Goal: Task Accomplishment & Management: Manage account settings

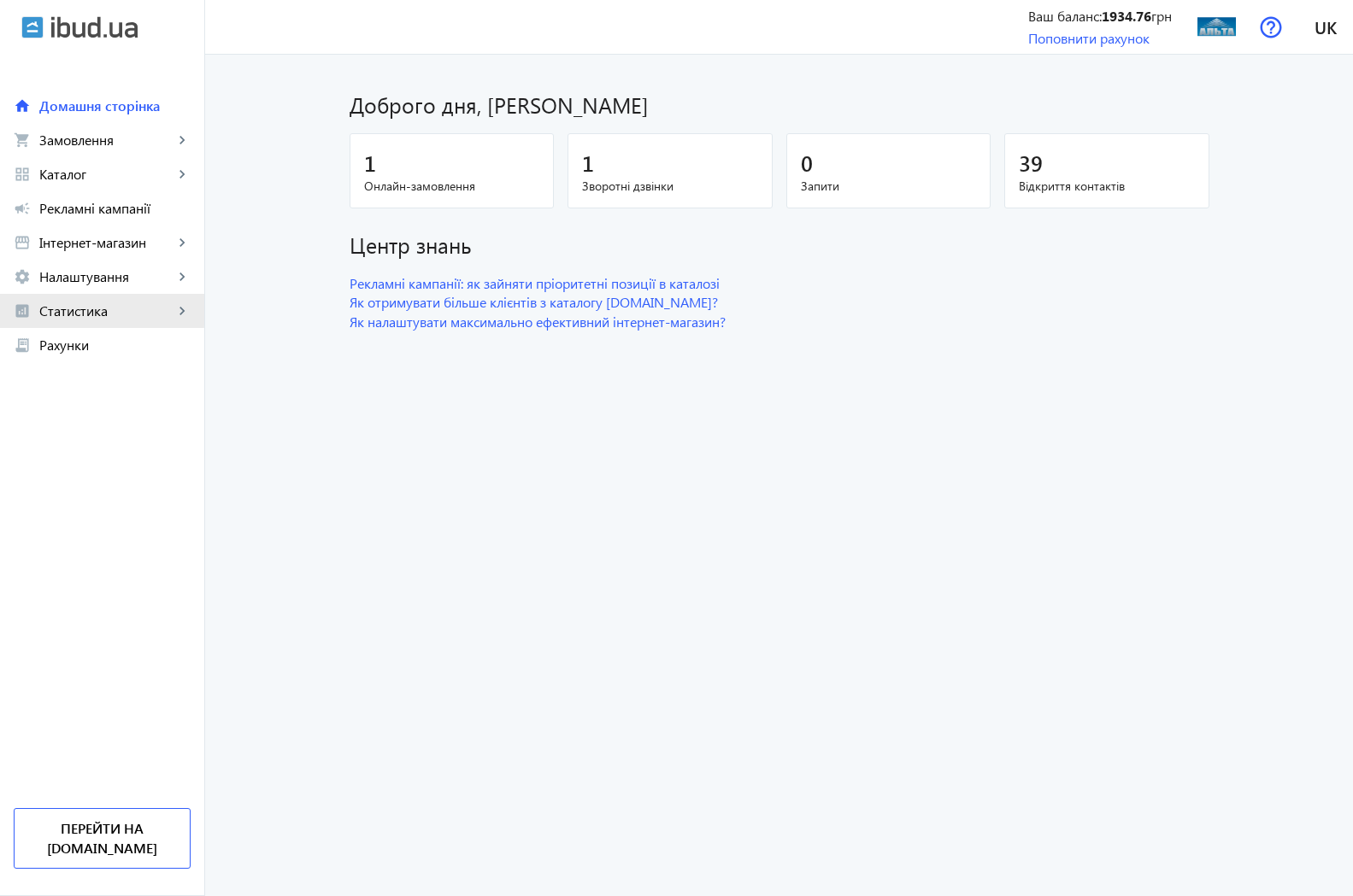
click at [83, 307] on span "Статистика" at bounding box center [106, 310] width 135 height 17
click at [81, 344] on span "Огляд" at bounding box center [124, 345] width 133 height 17
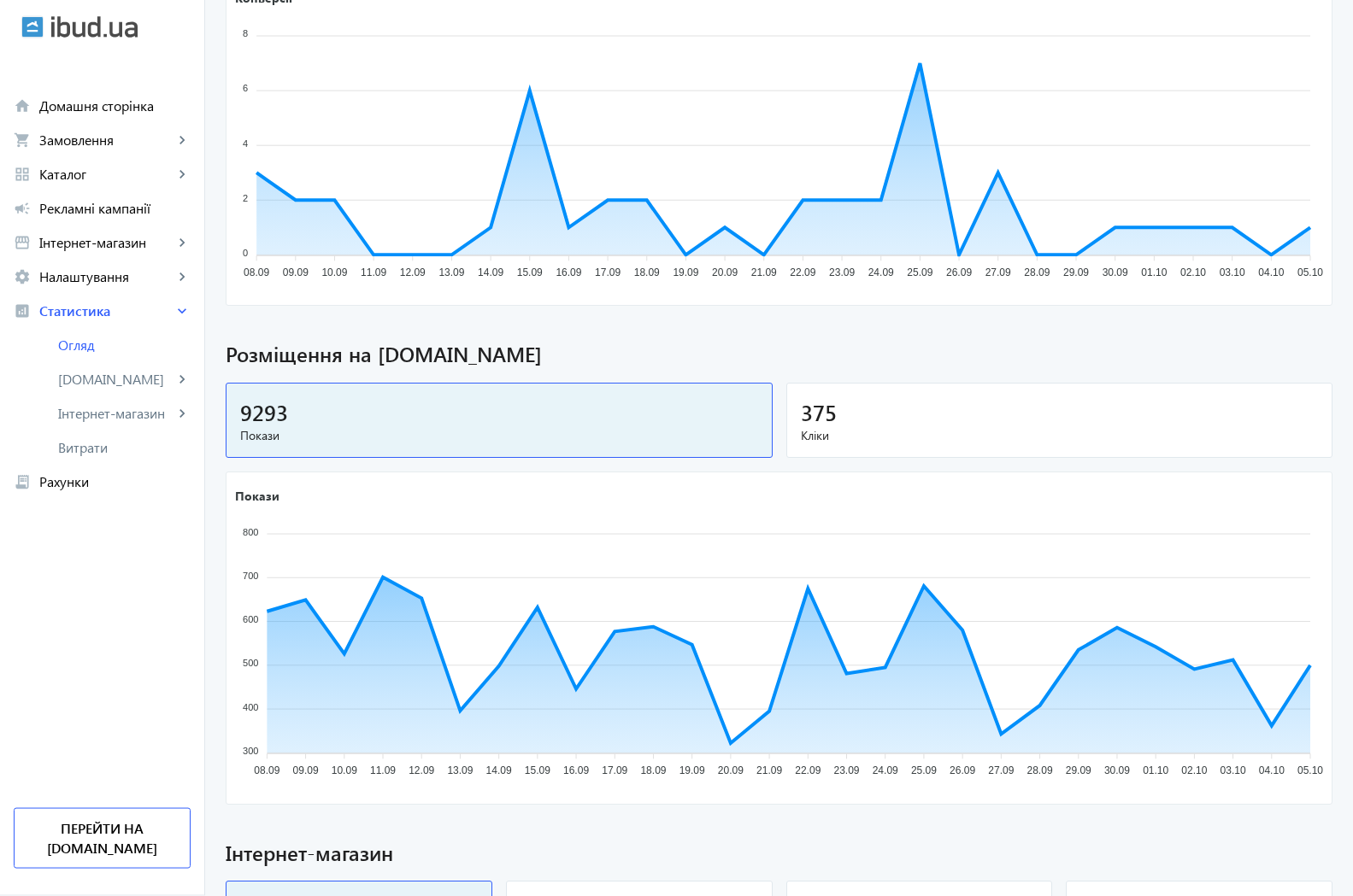
scroll to position [349, 0]
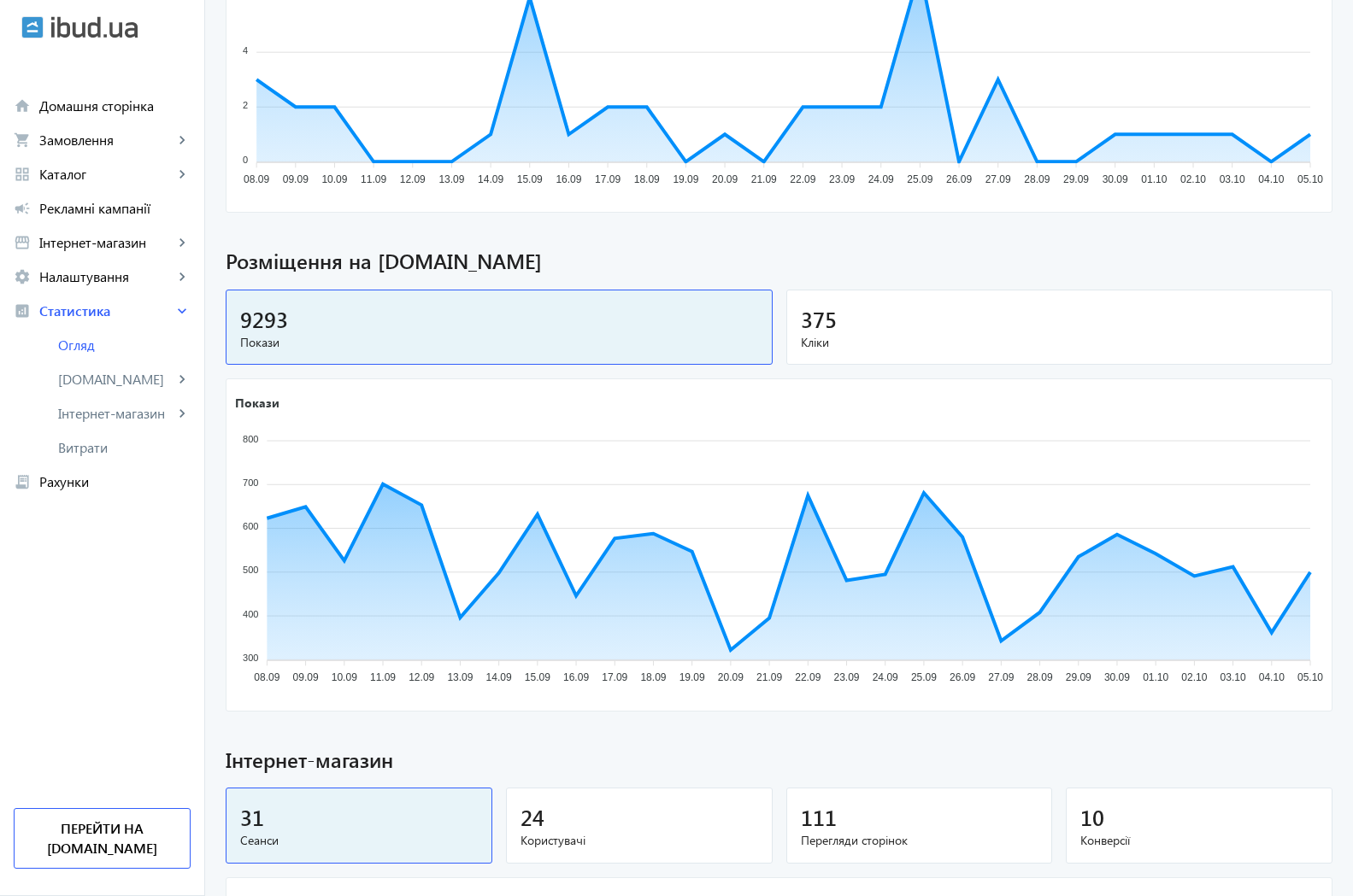
click at [801, 314] on span "375" at bounding box center [818, 318] width 36 height 28
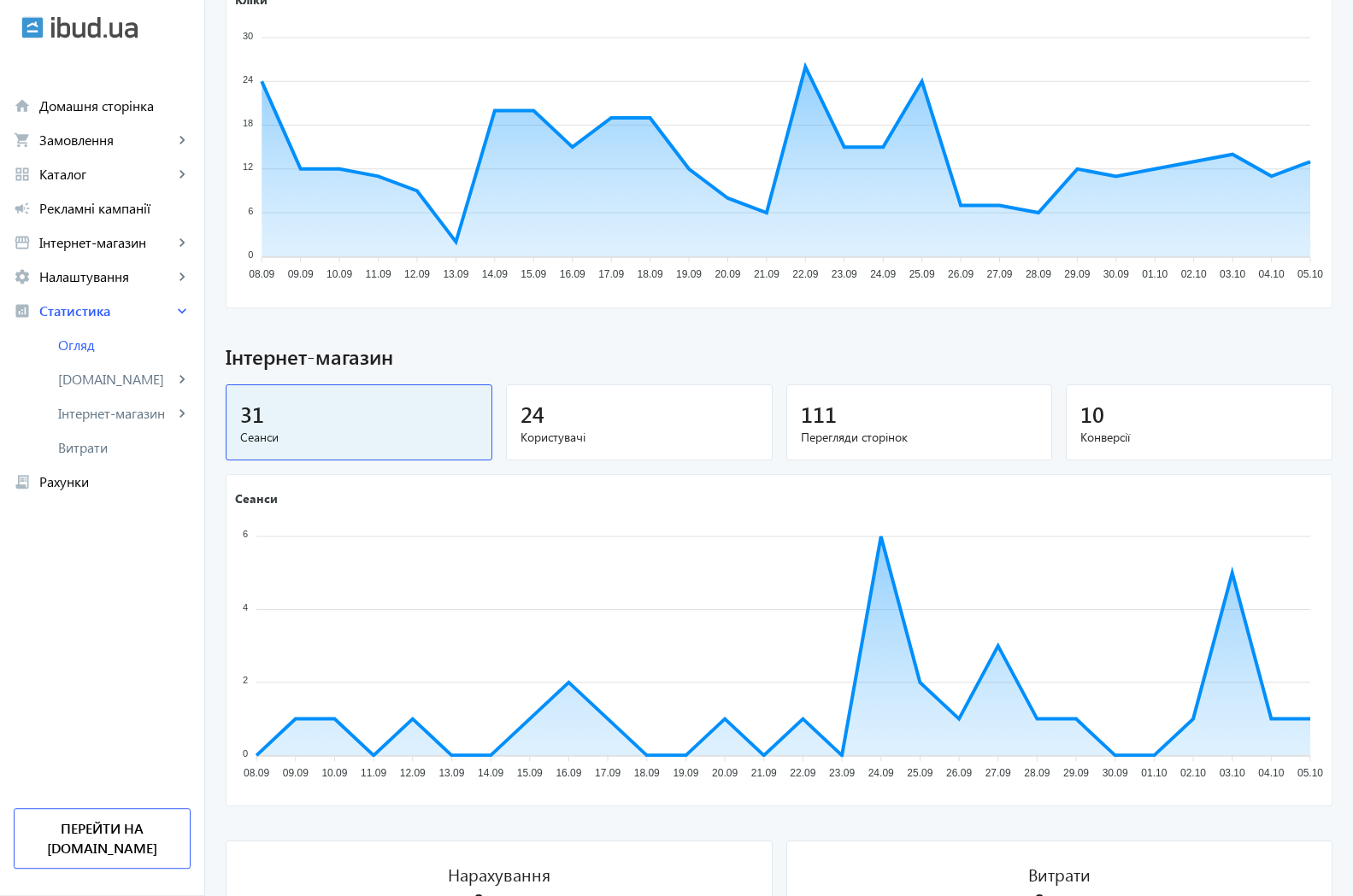
scroll to position [863, 0]
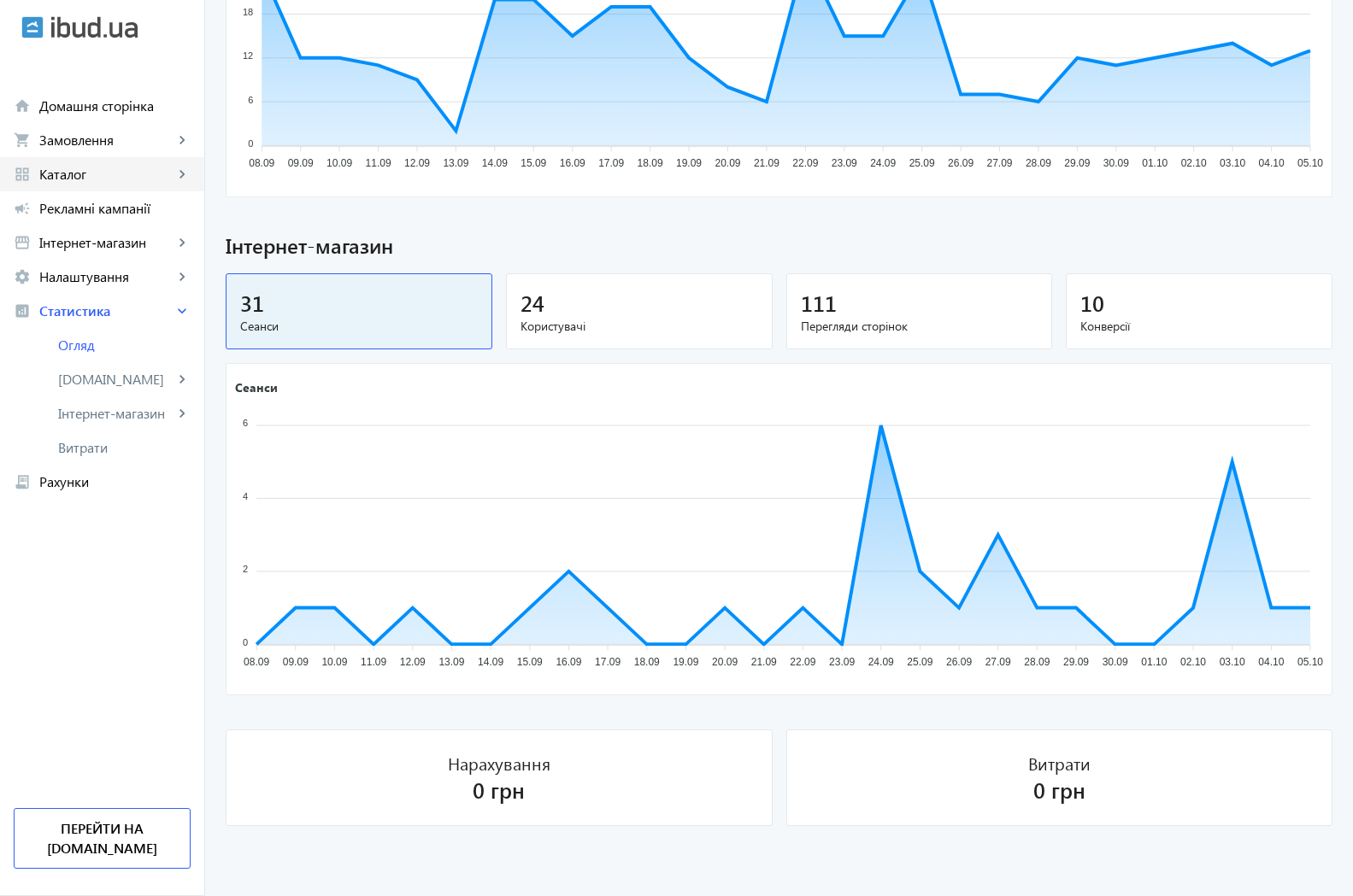
click at [71, 177] on span "Каталог" at bounding box center [106, 174] width 135 height 17
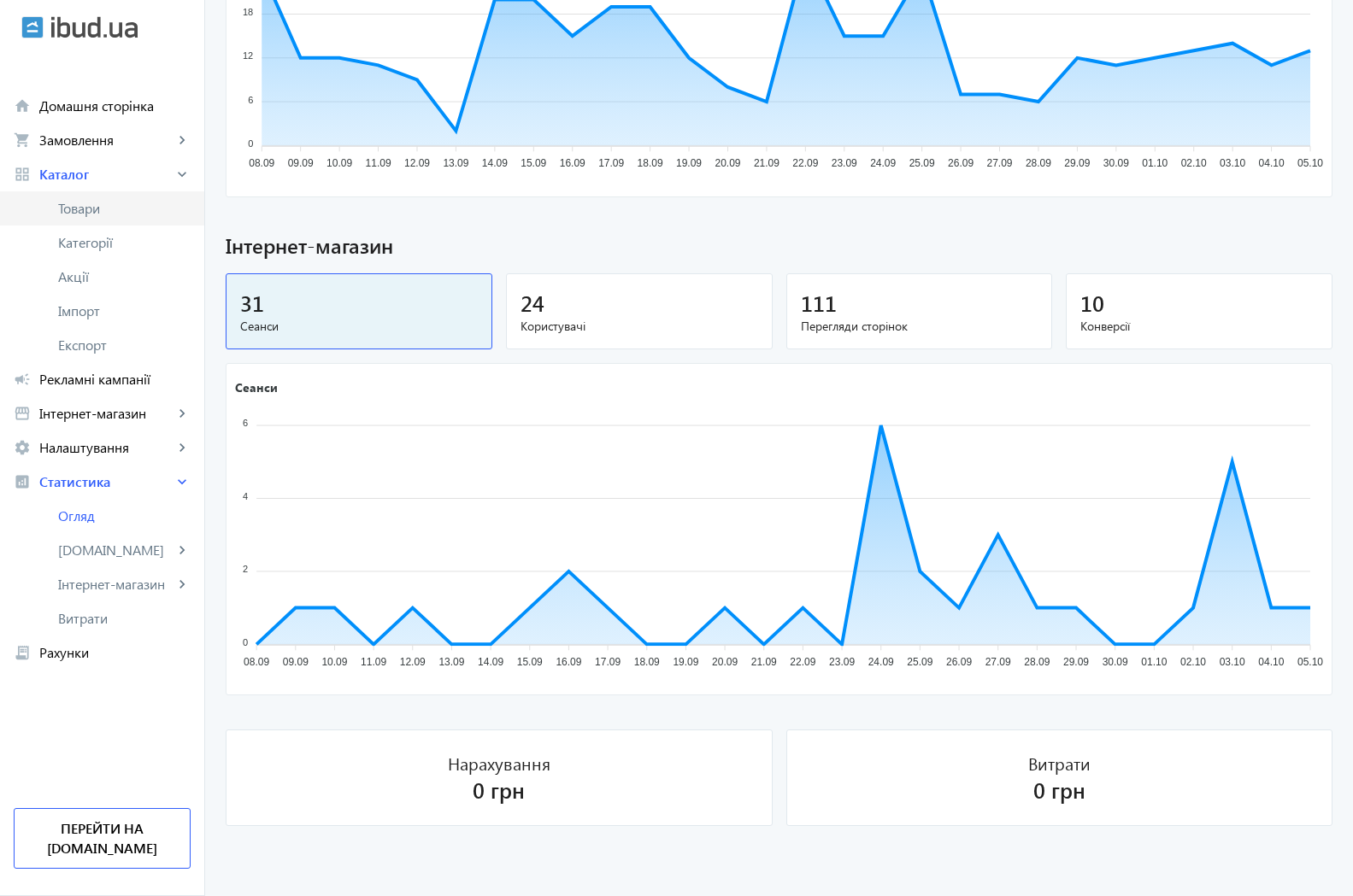
click at [92, 216] on span "Товари" at bounding box center [124, 207] width 133 height 17
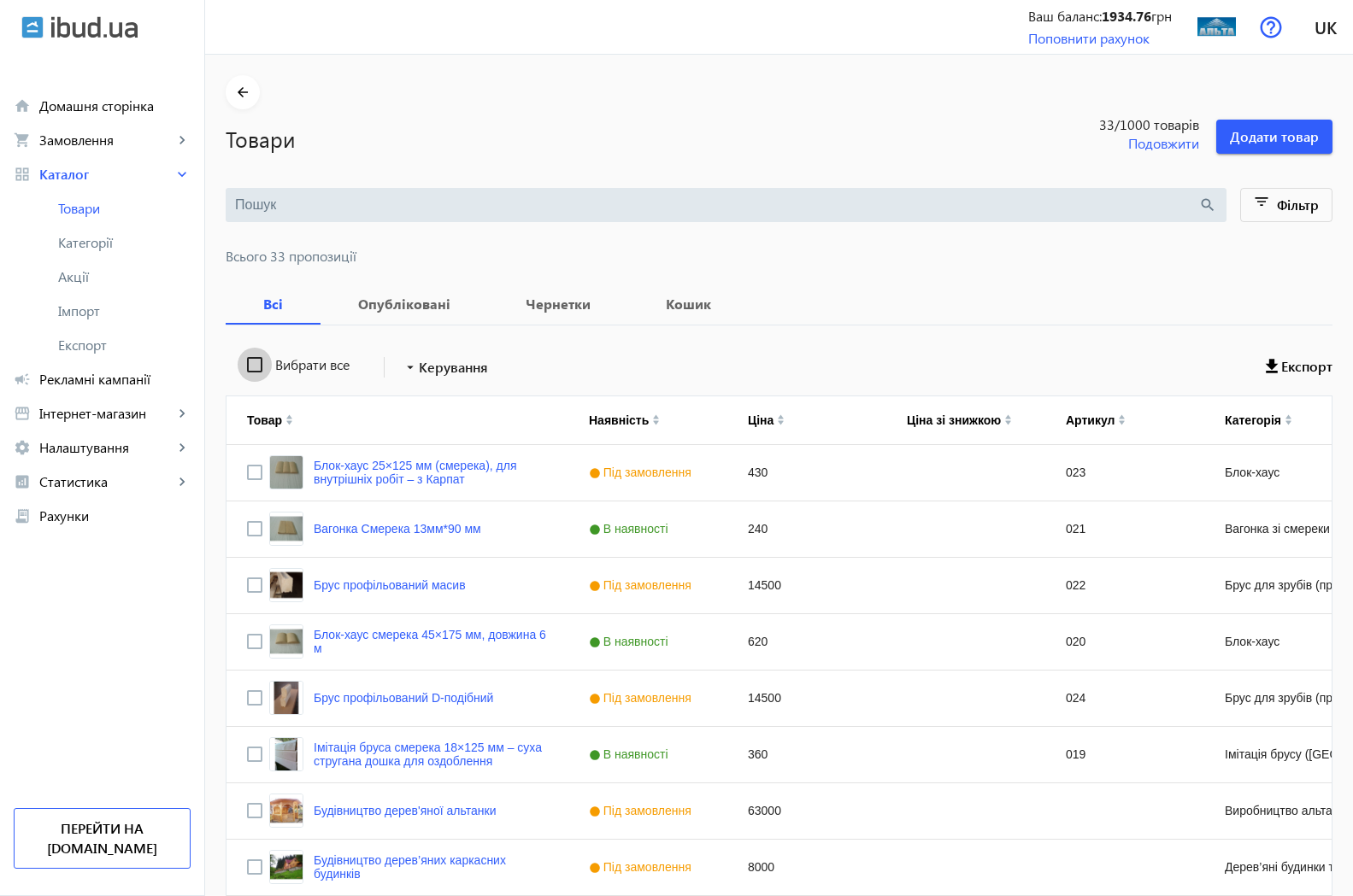
click at [240, 364] on input "Вибрати все" at bounding box center [254, 364] width 34 height 34
checkbox input "true"
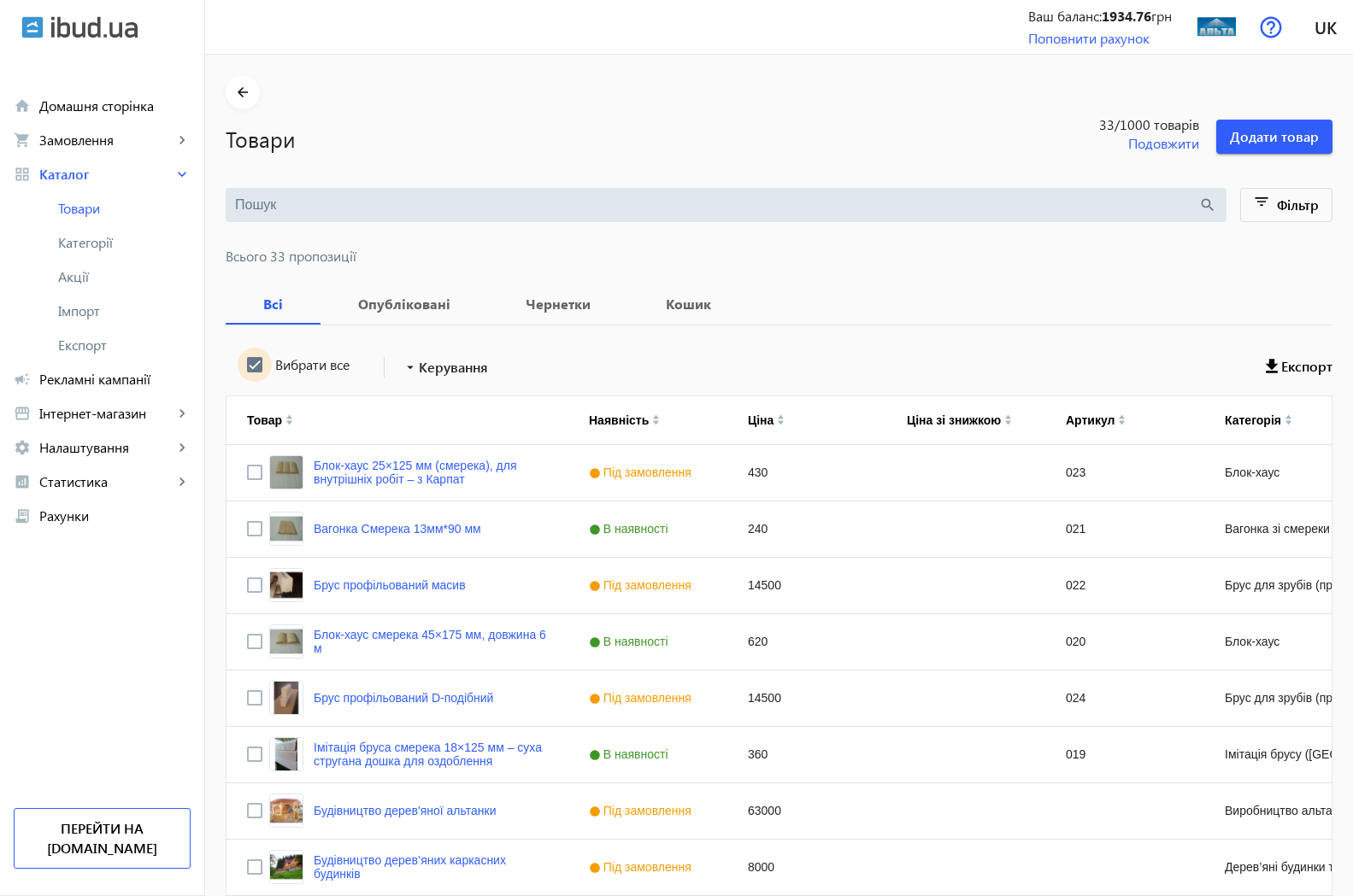
checkbox input "true"
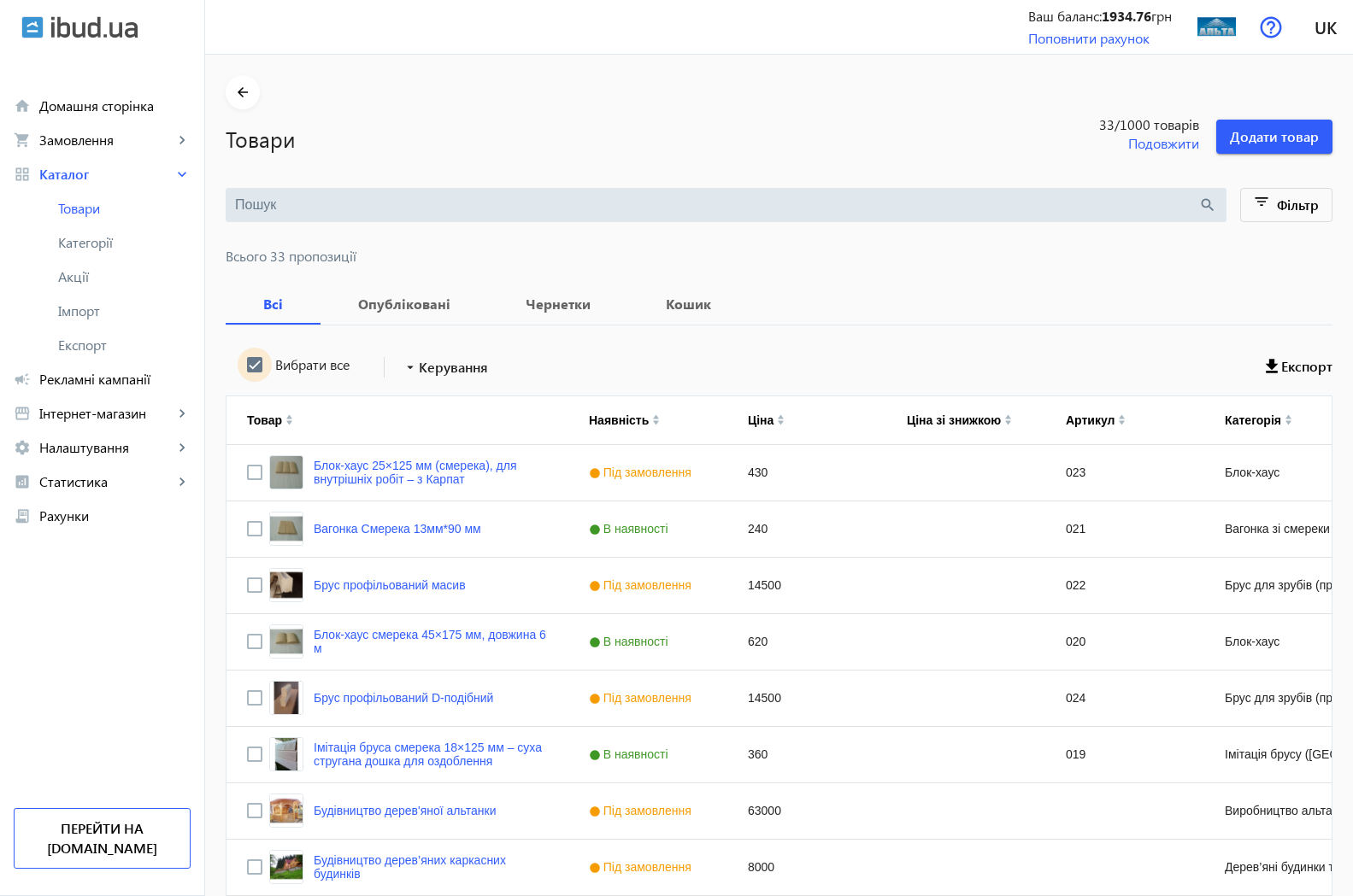
checkbox input "true"
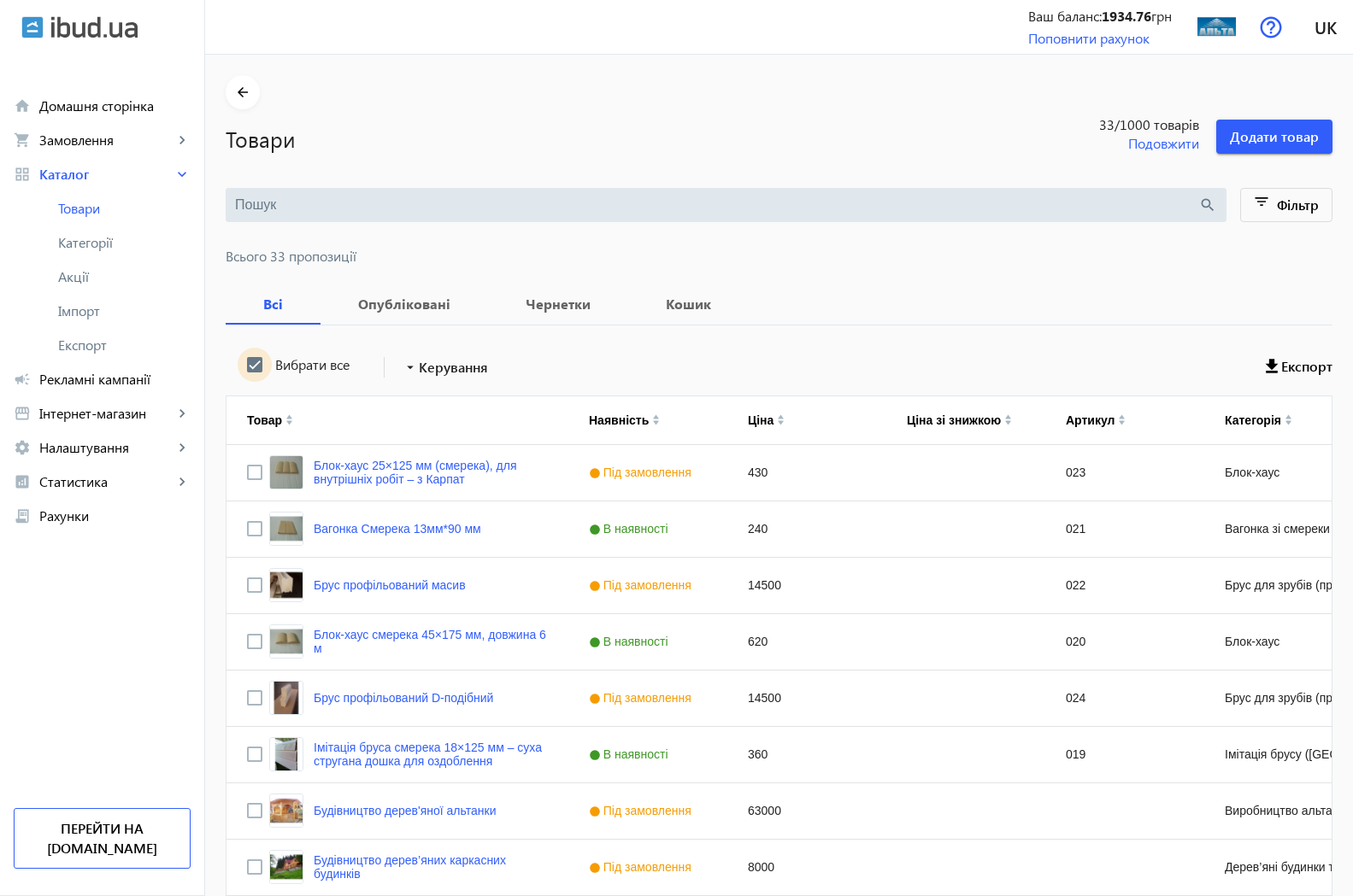
checkbox input "true"
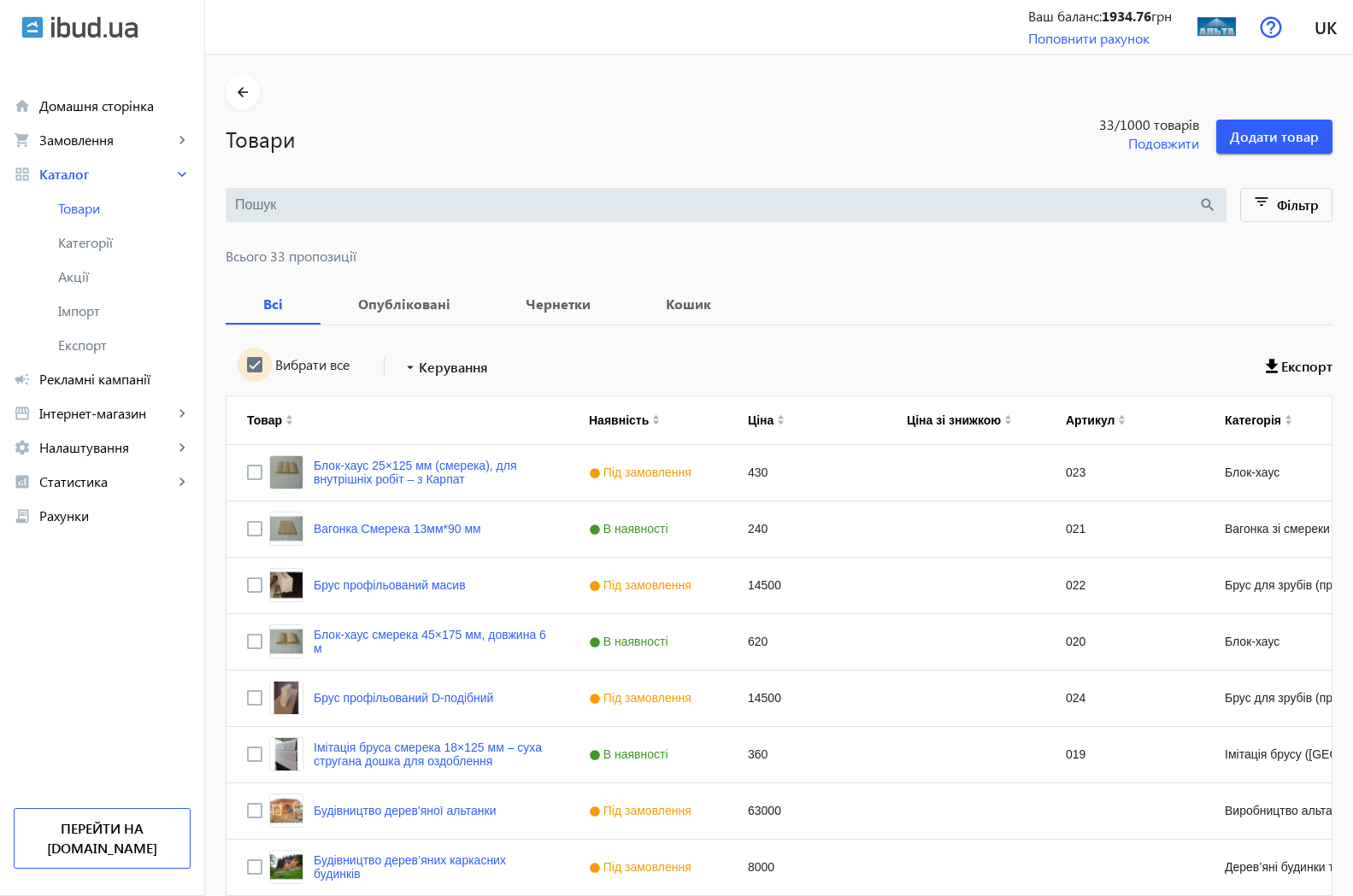
checkbox input "true"
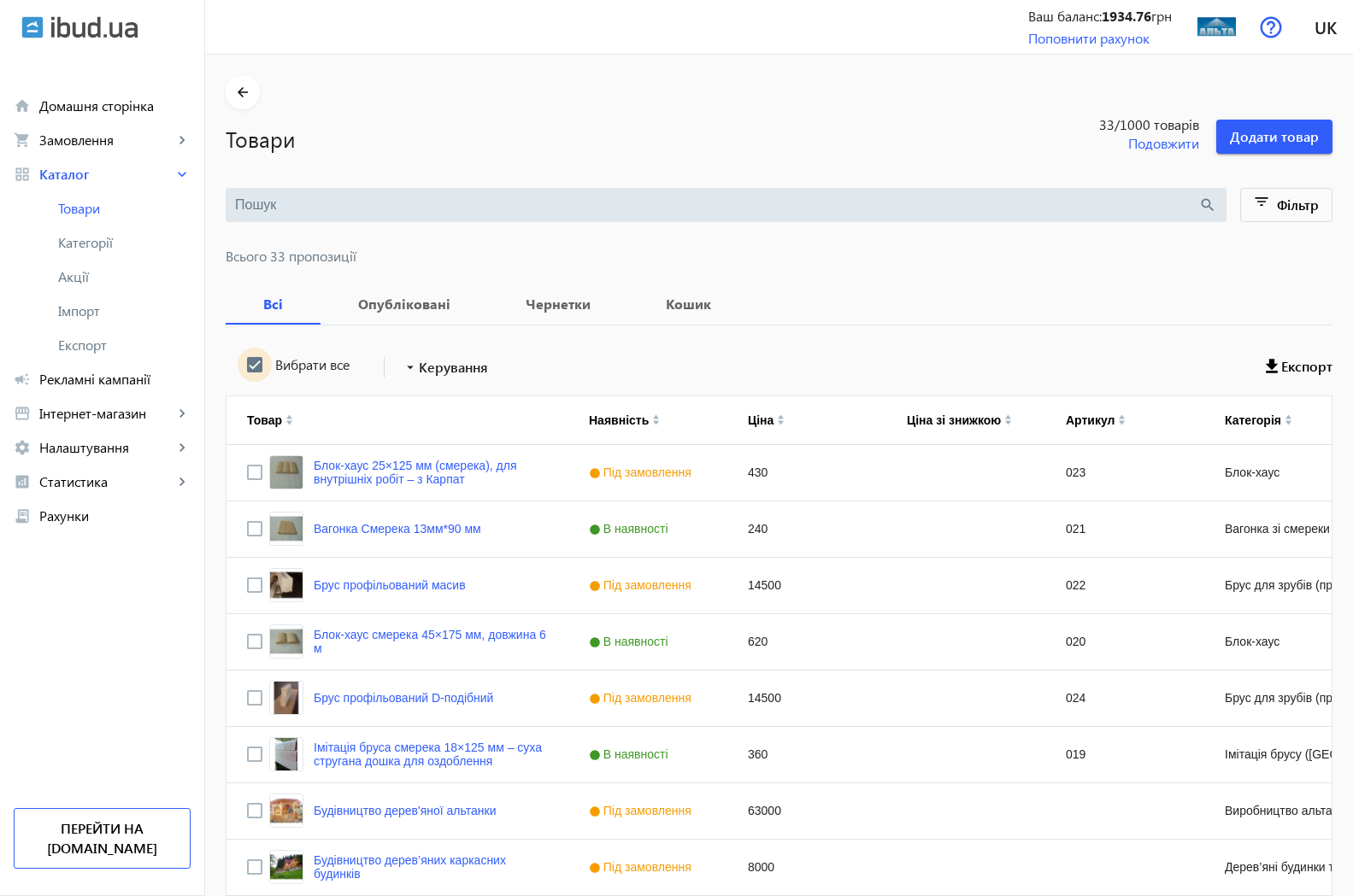
checkbox input "true"
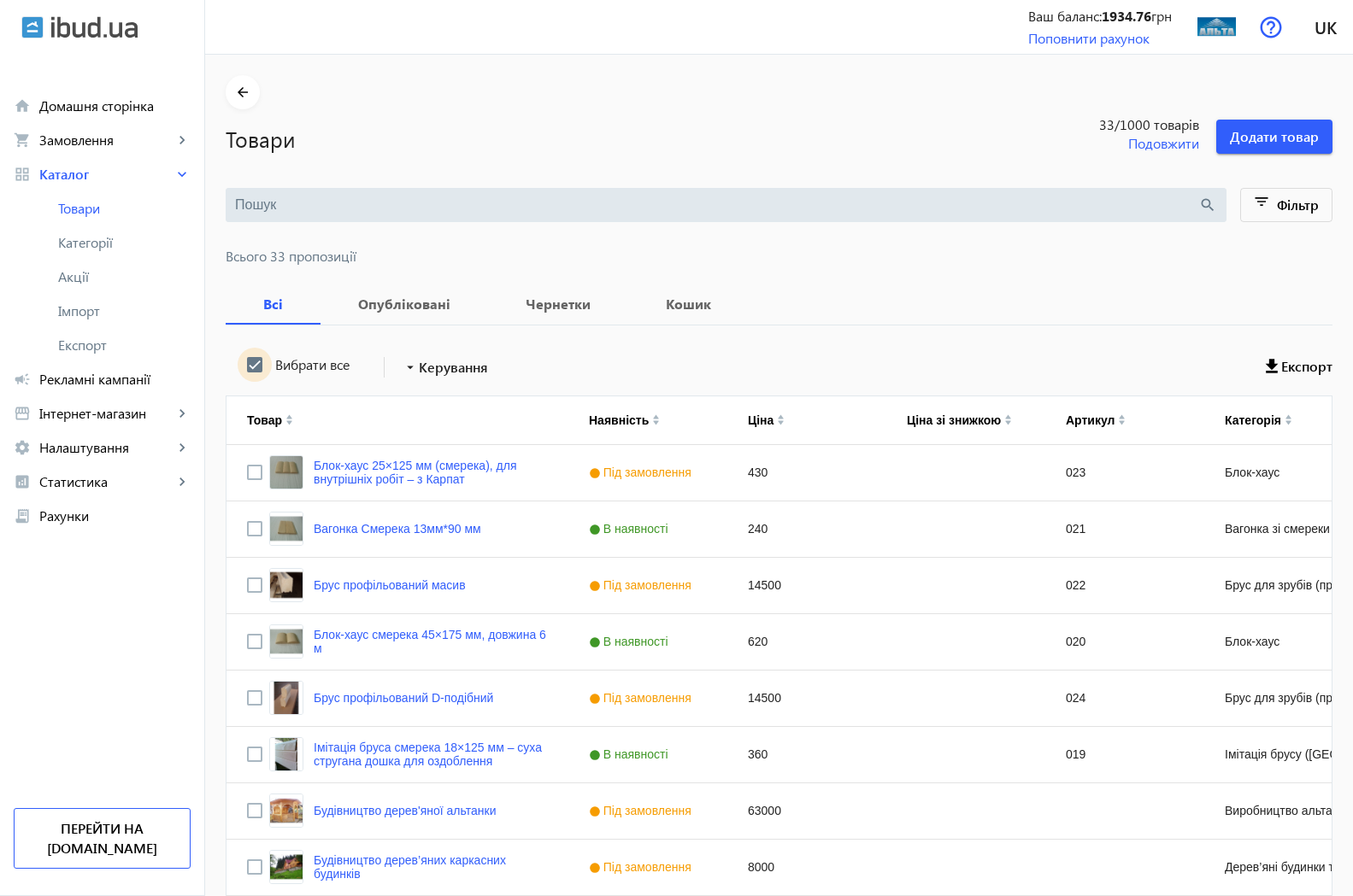
checkbox input "true"
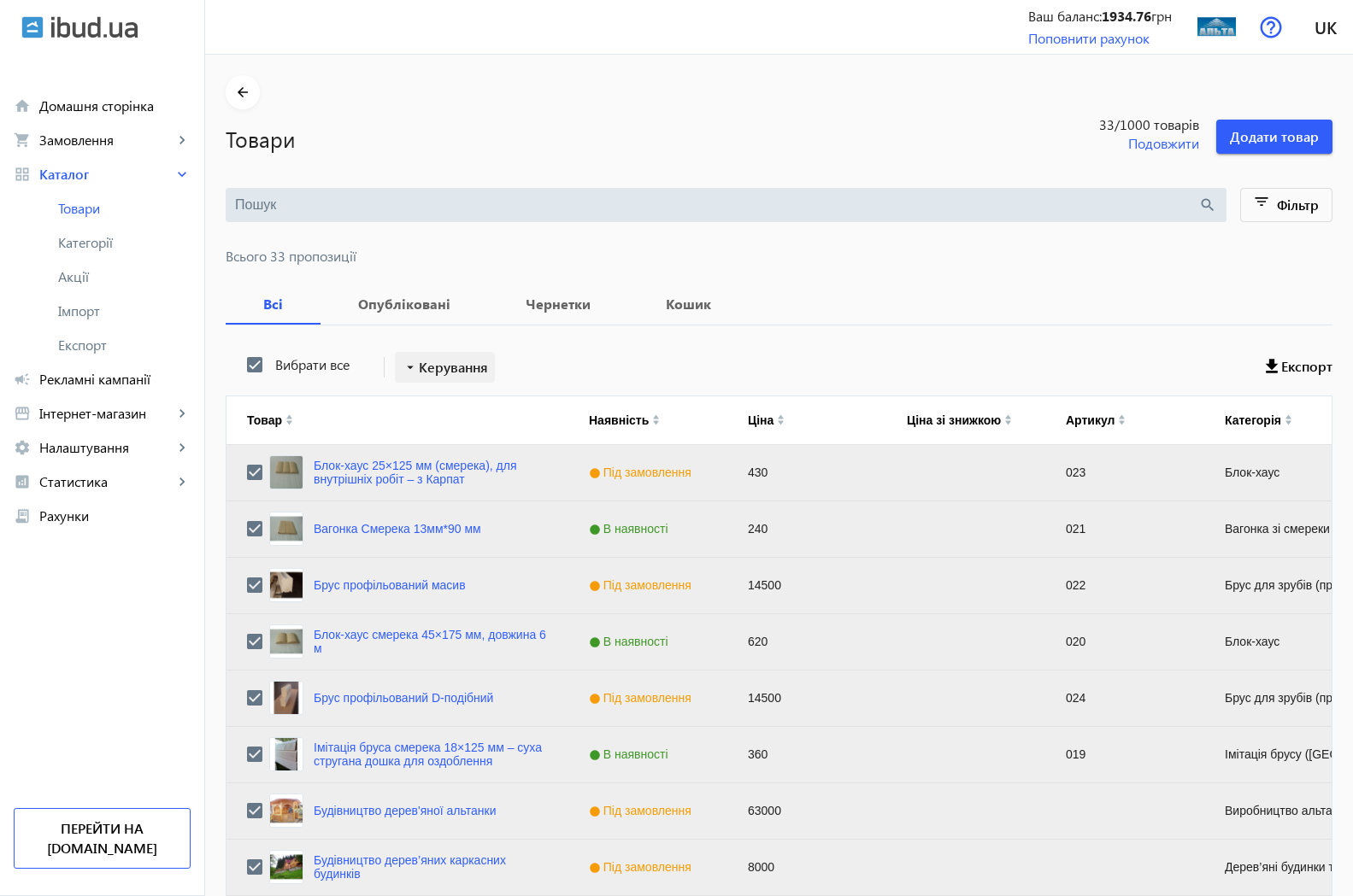
click at [460, 370] on span "Керування" at bounding box center [453, 367] width 69 height 21
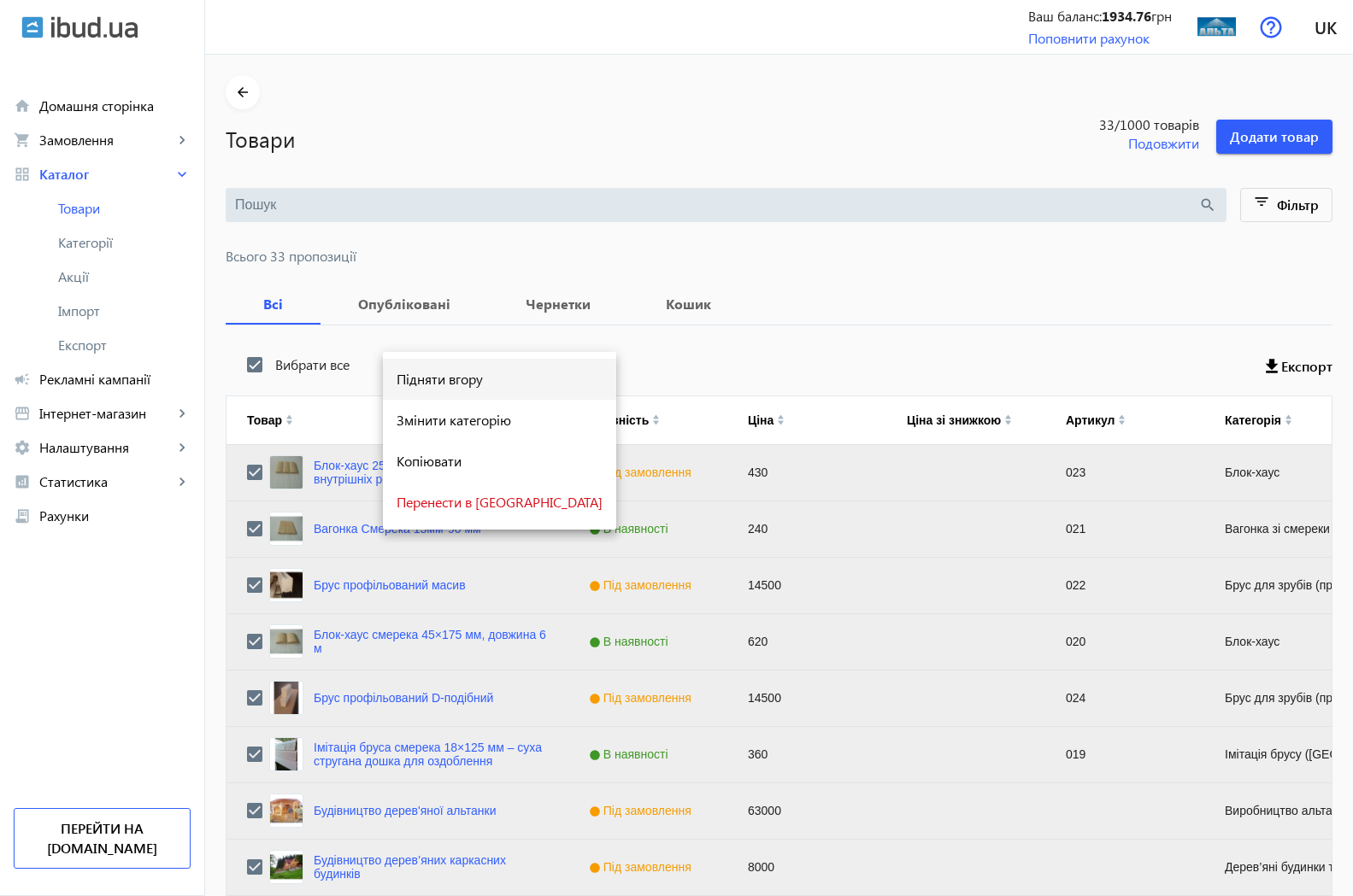
click at [478, 381] on span "Підняти вгору" at bounding box center [500, 379] width 206 height 14
